Goal: Task Accomplishment & Management: Complete application form

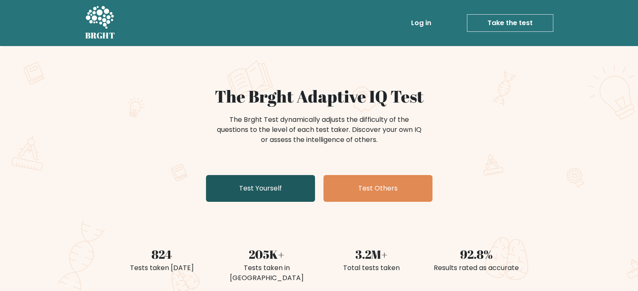
click at [303, 192] on link "Test Yourself" at bounding box center [260, 188] width 109 height 27
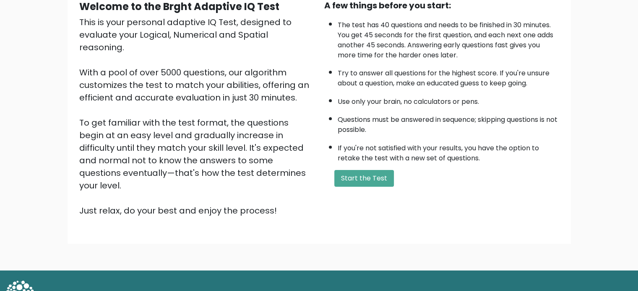
scroll to position [92, 0]
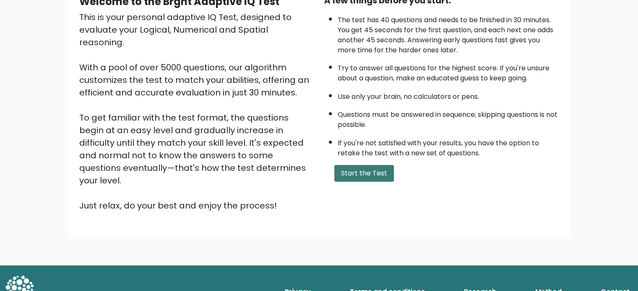
click at [367, 175] on button "Start the Test" at bounding box center [364, 173] width 60 height 17
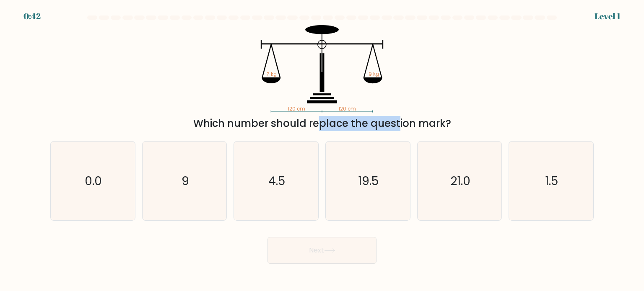
drag, startPoint x: 244, startPoint y: 124, endPoint x: 324, endPoint y: 121, distance: 80.6
click at [324, 120] on div "Which number should replace the question mark?" at bounding box center [321, 123] width 533 height 15
click at [208, 120] on div "Which number should replace the question mark?" at bounding box center [321, 123] width 533 height 15
drag, startPoint x: 265, startPoint y: 119, endPoint x: 369, endPoint y: 115, distance: 104.0
click at [368, 115] on div "120 cm 120 cm ? kg 9 kg Which number should replace the question mark?" at bounding box center [321, 78] width 553 height 106
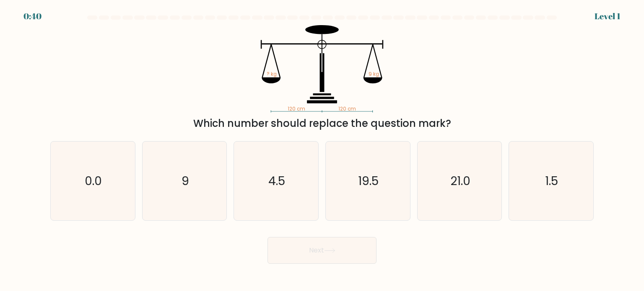
click at [453, 114] on div "120 cm 120 cm ? kg 9 kg Which number should replace the question mark?" at bounding box center [321, 78] width 553 height 106
click at [154, 167] on icon "9" at bounding box center [184, 181] width 79 height 79
click at [322, 150] on input "b. 9" at bounding box center [322, 148] width 0 height 4
radio input "true"
click at [295, 253] on button "Next" at bounding box center [321, 250] width 109 height 27
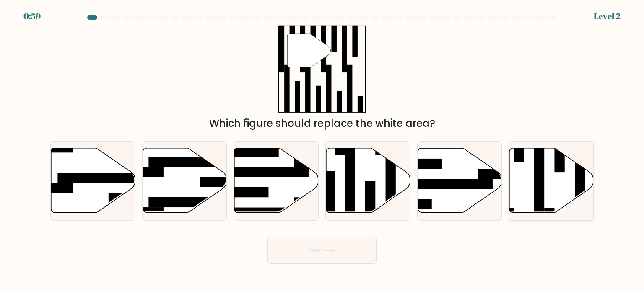
click at [535, 196] on rect at bounding box center [539, 177] width 10 height 91
click at [322, 150] on input "f." at bounding box center [322, 148] width 0 height 4
radio input "true"
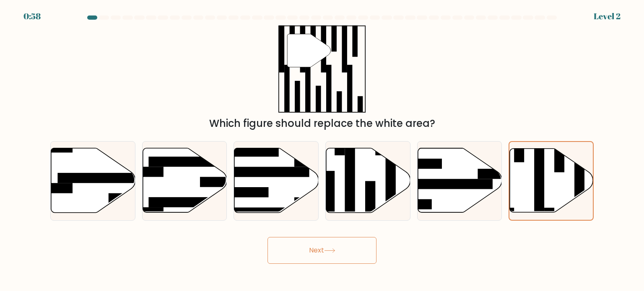
click at [372, 252] on button "Next" at bounding box center [321, 250] width 109 height 27
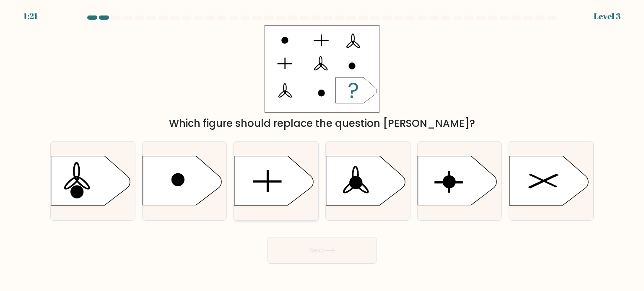
click at [266, 182] on rect at bounding box center [268, 182] width 28 height 2
click at [322, 150] on input "c." at bounding box center [322, 148] width 0 height 4
radio input "true"
click at [340, 253] on button "Next" at bounding box center [321, 250] width 109 height 27
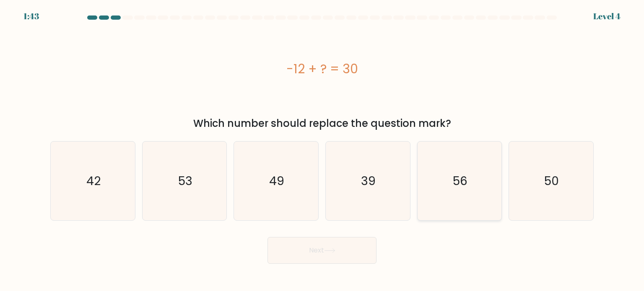
click at [458, 202] on icon "56" at bounding box center [459, 181] width 79 height 79
click at [322, 150] on input "e. 56" at bounding box center [322, 148] width 0 height 4
radio input "true"
click at [326, 262] on button "Next" at bounding box center [321, 250] width 109 height 27
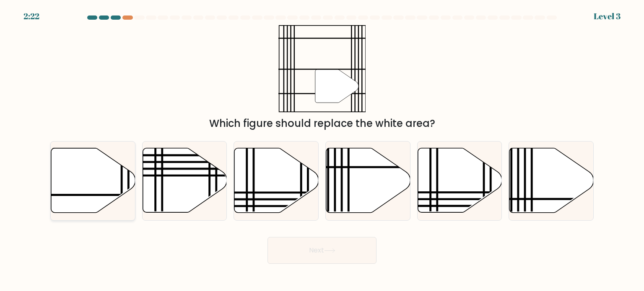
click at [80, 194] on icon at bounding box center [93, 180] width 84 height 65
click at [322, 150] on input "a." at bounding box center [322, 148] width 0 height 4
radio input "true"
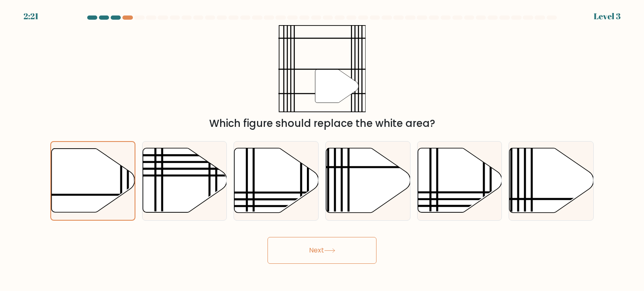
click at [341, 260] on button "Next" at bounding box center [321, 250] width 109 height 27
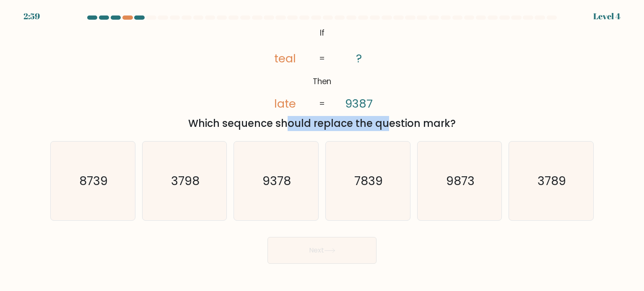
drag, startPoint x: 210, startPoint y: 124, endPoint x: 319, endPoint y: 119, distance: 109.1
click at [316, 119] on div "Which sequence should replace the question mark?" at bounding box center [321, 123] width 533 height 15
drag, startPoint x: 335, startPoint y: 122, endPoint x: 379, endPoint y: 123, distance: 44.0
click at [379, 123] on div "Which sequence should replace the question mark?" at bounding box center [321, 123] width 533 height 15
click at [392, 125] on div "Which sequence should replace the question mark?" at bounding box center [321, 123] width 533 height 15
